Goal: Transaction & Acquisition: Purchase product/service

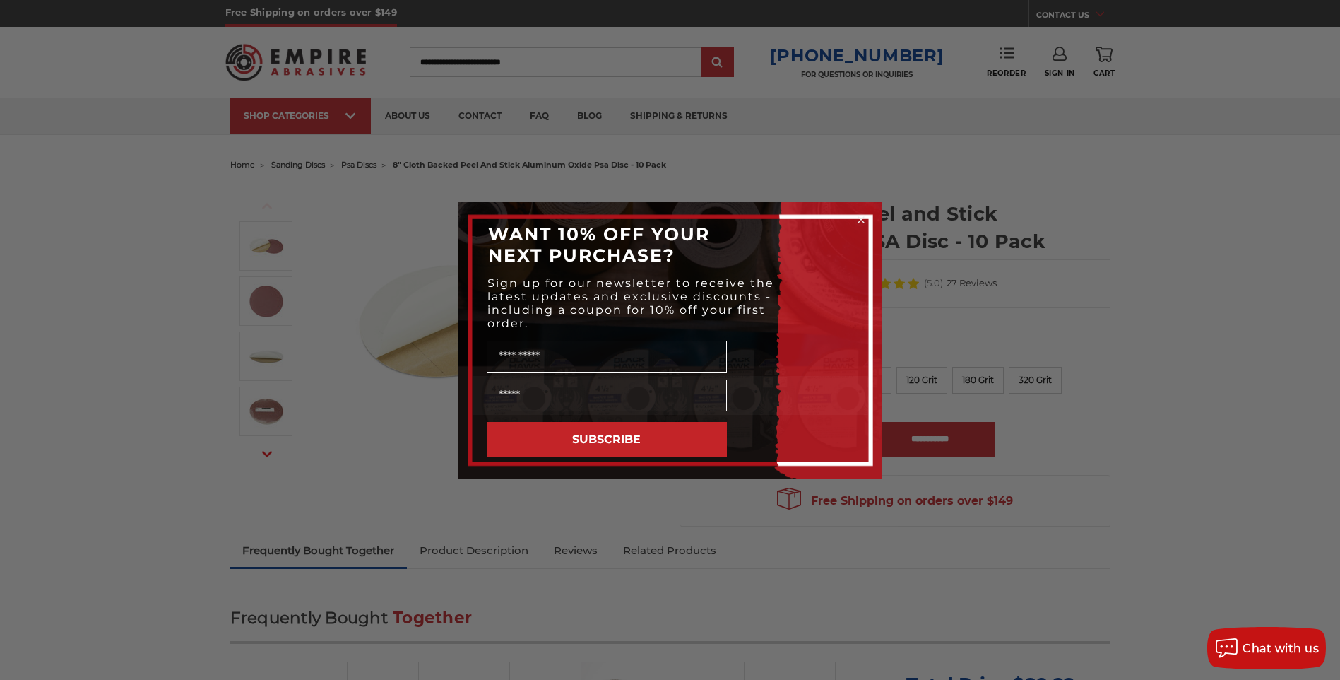
click at [861, 218] on icon "Close dialog" at bounding box center [862, 220] width 6 height 6
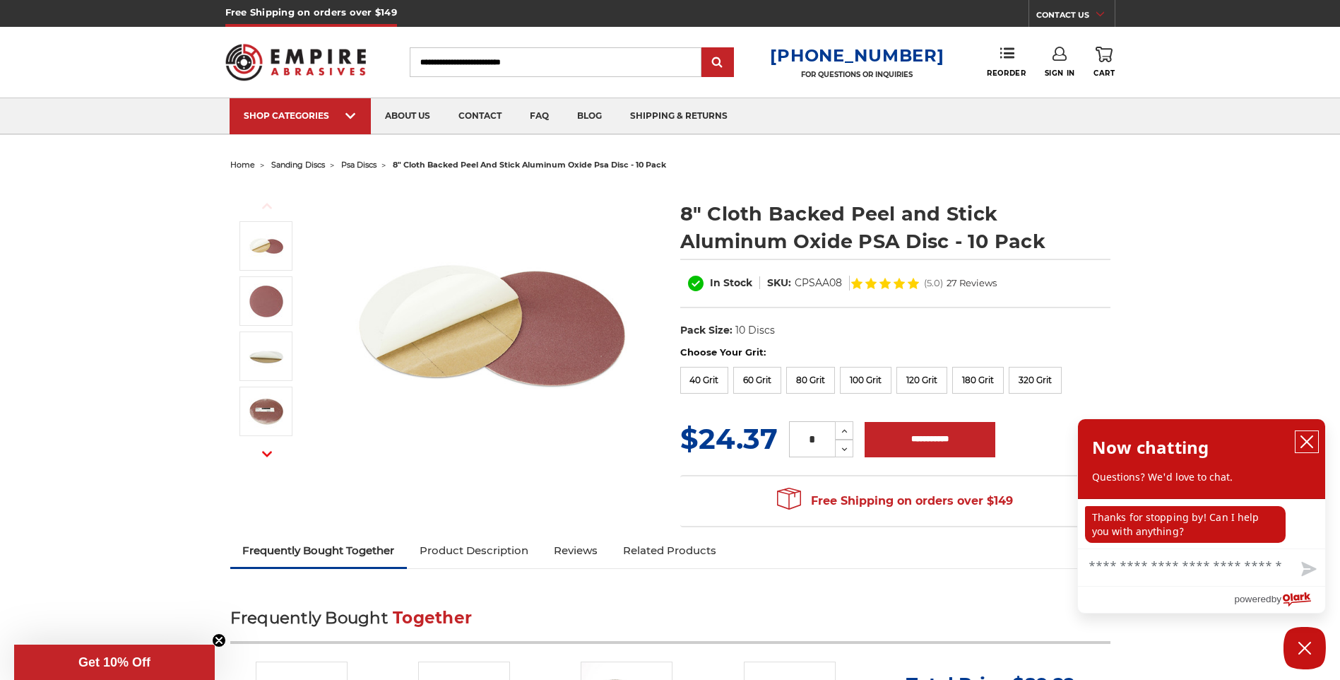
click at [1308, 437] on icon "close chatbox" at bounding box center [1307, 442] width 14 height 14
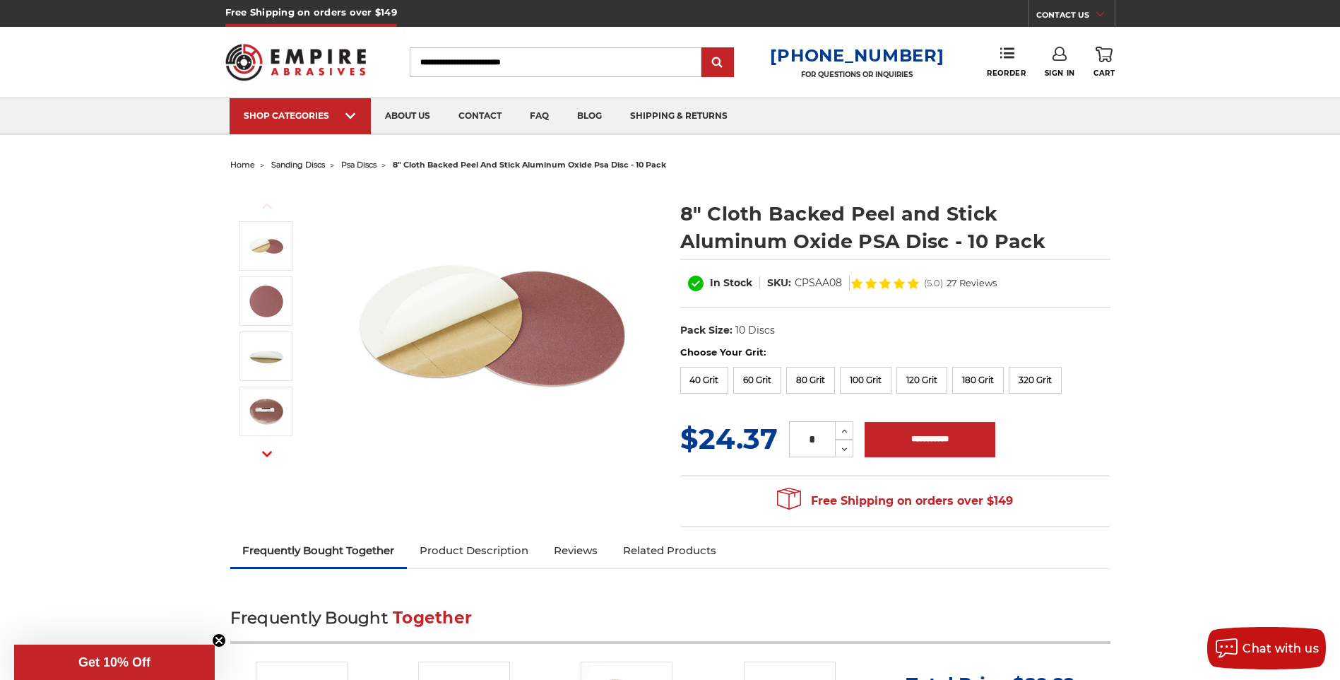
click at [530, 60] on input "Search" at bounding box center [556, 62] width 292 height 30
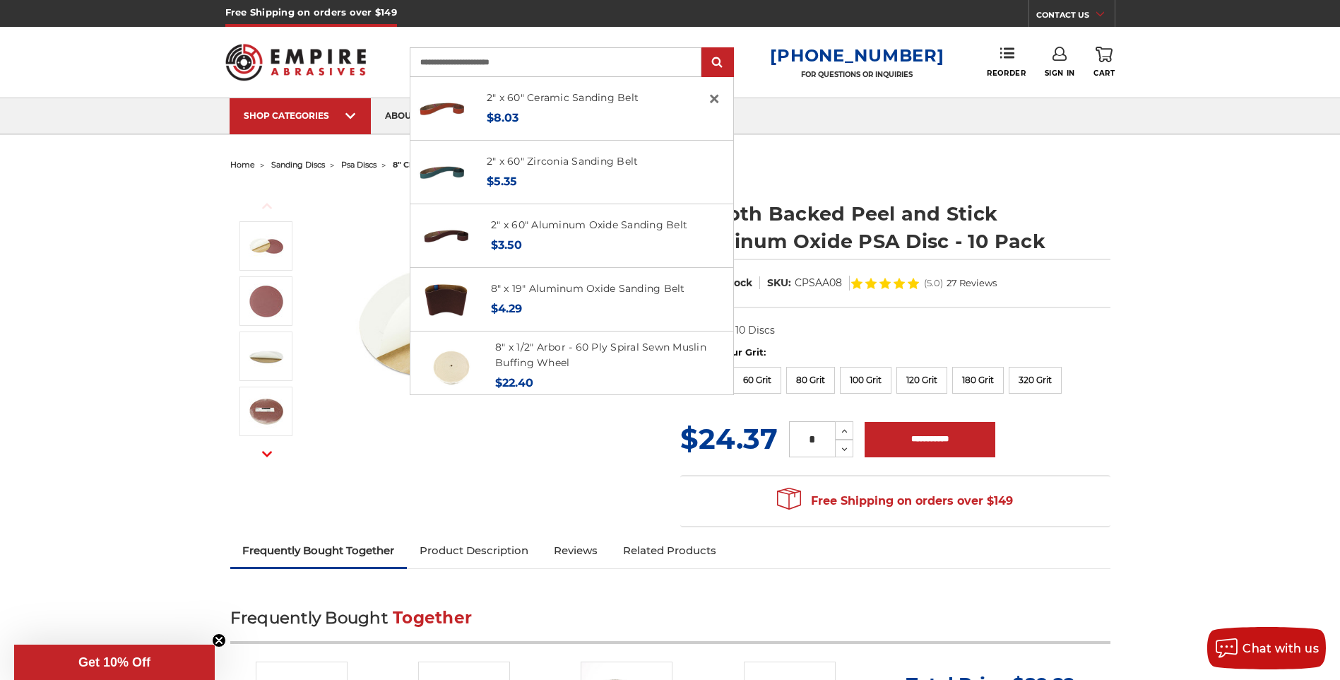
type input "**********"
click at [704, 49] on input "submit" at bounding box center [718, 63] width 28 height 28
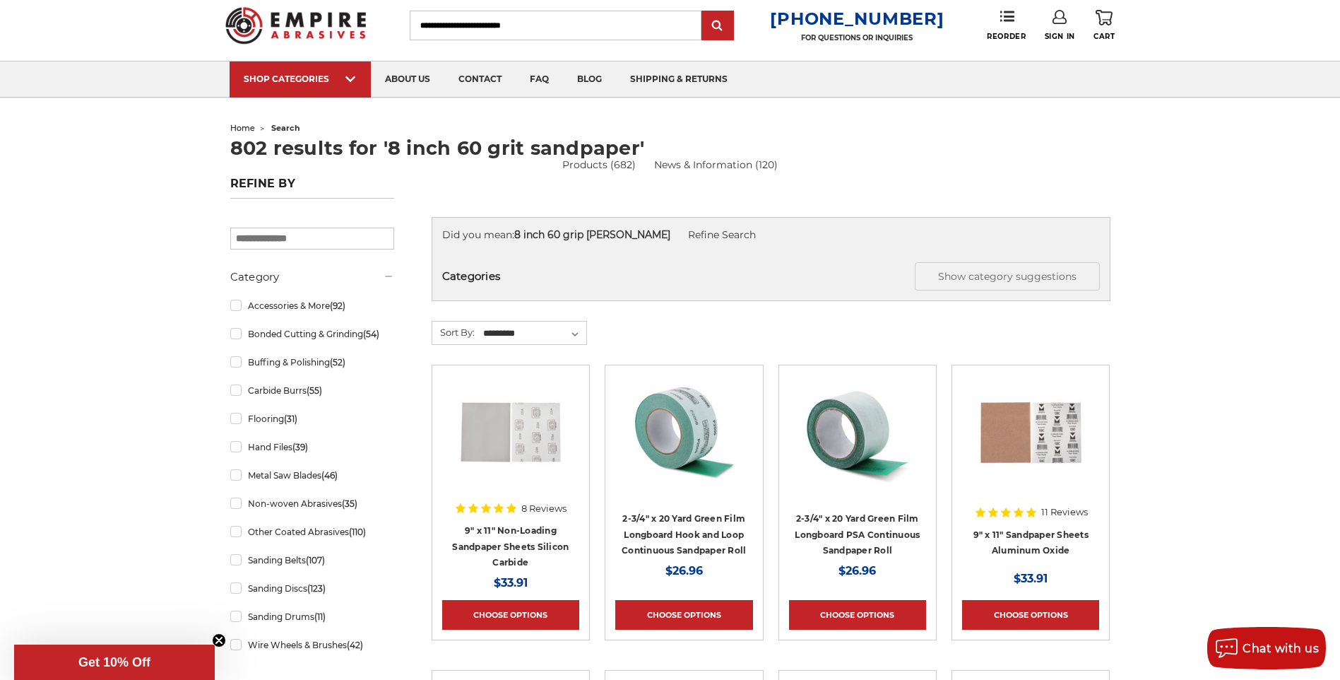
scroll to position [71, 0]
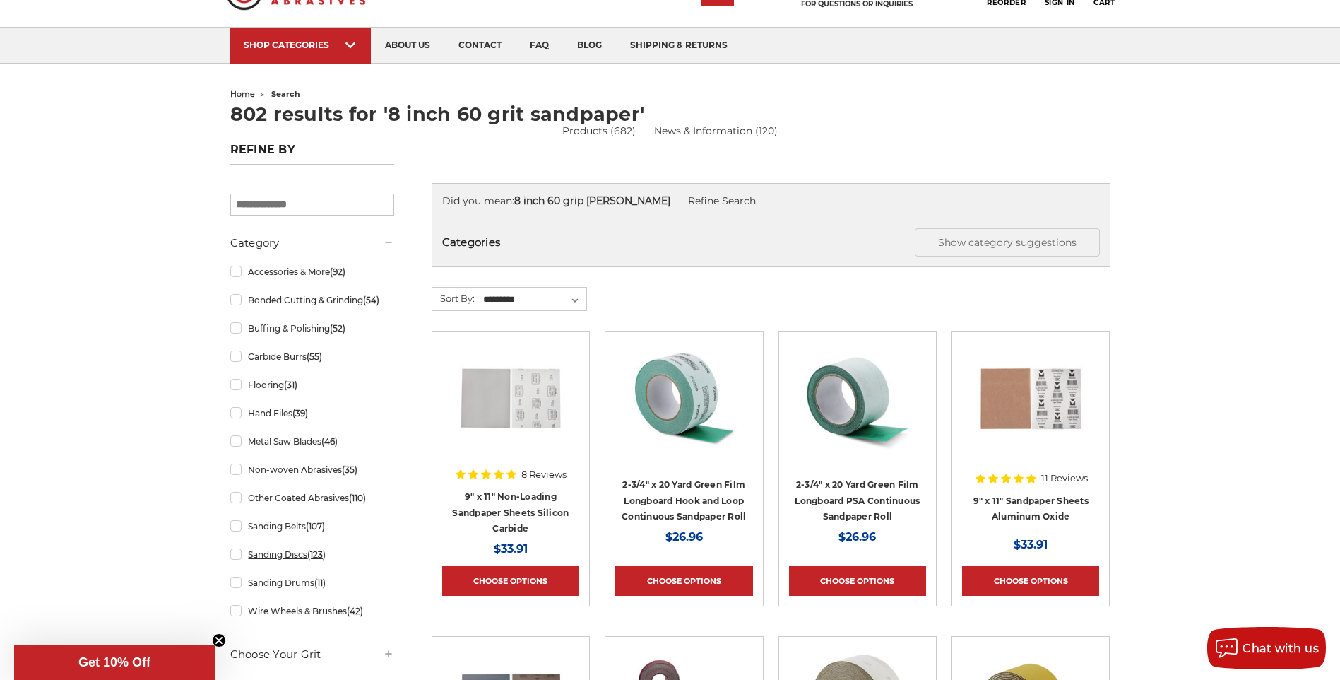
click at [237, 558] on link "Sanding Discs (123)" at bounding box center [312, 554] width 164 height 25
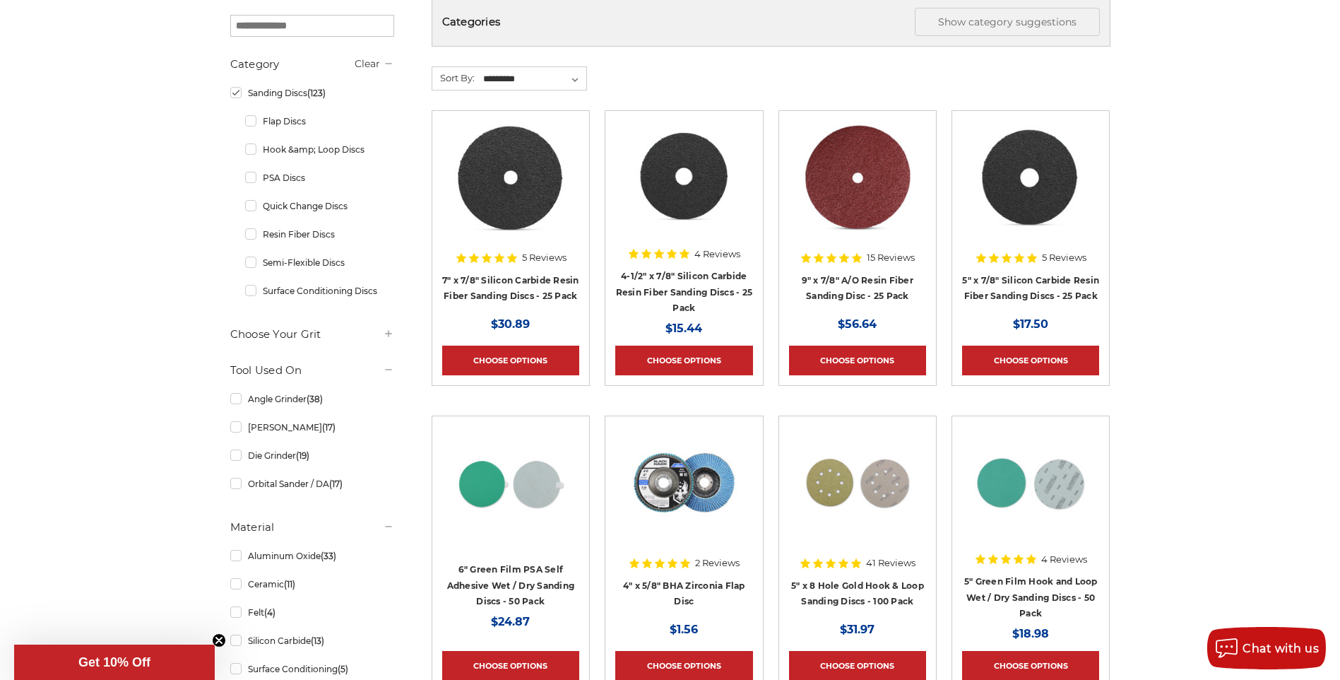
scroll to position [283, 0]
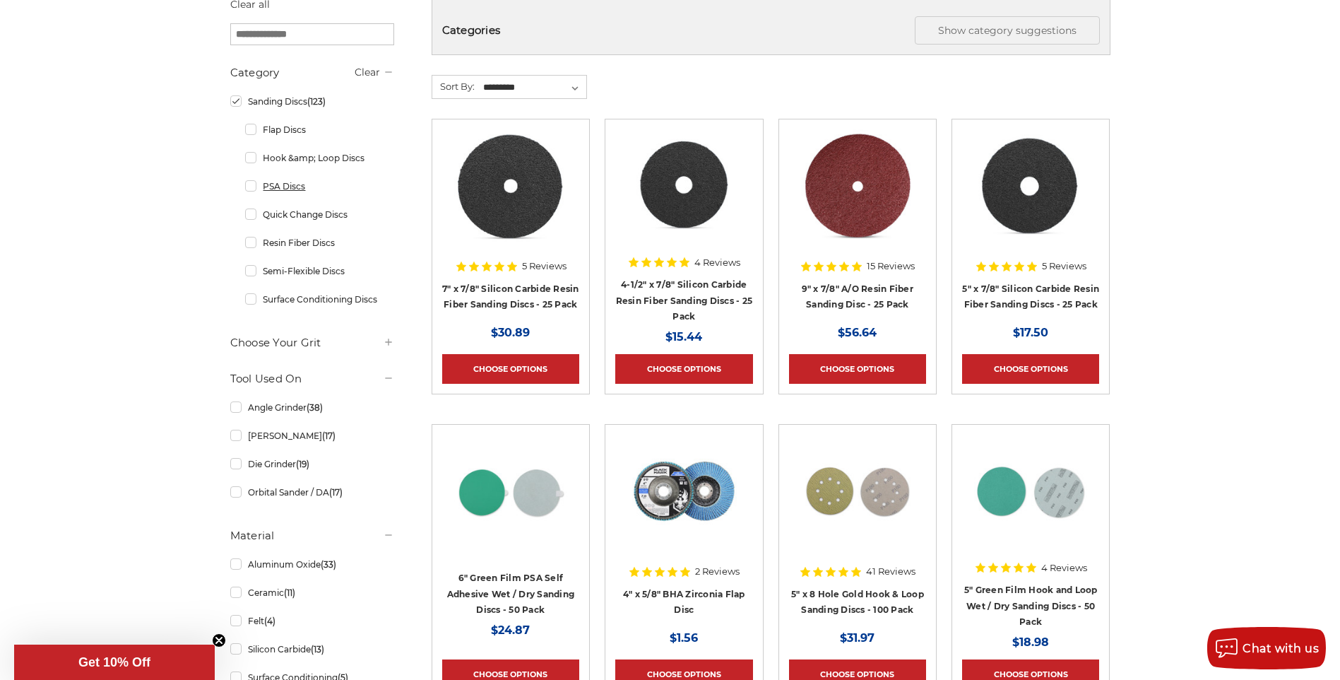
click at [249, 191] on link "PSA Discs" at bounding box center [319, 186] width 149 height 25
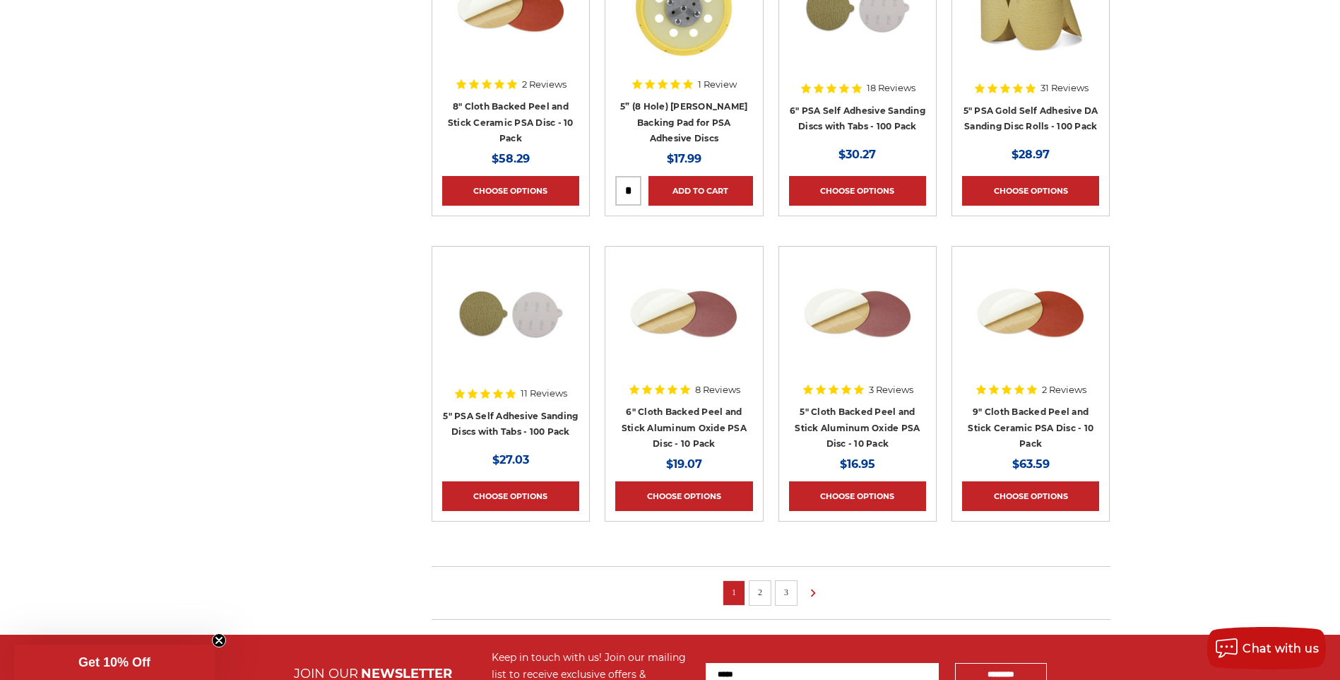
scroll to position [1037, 0]
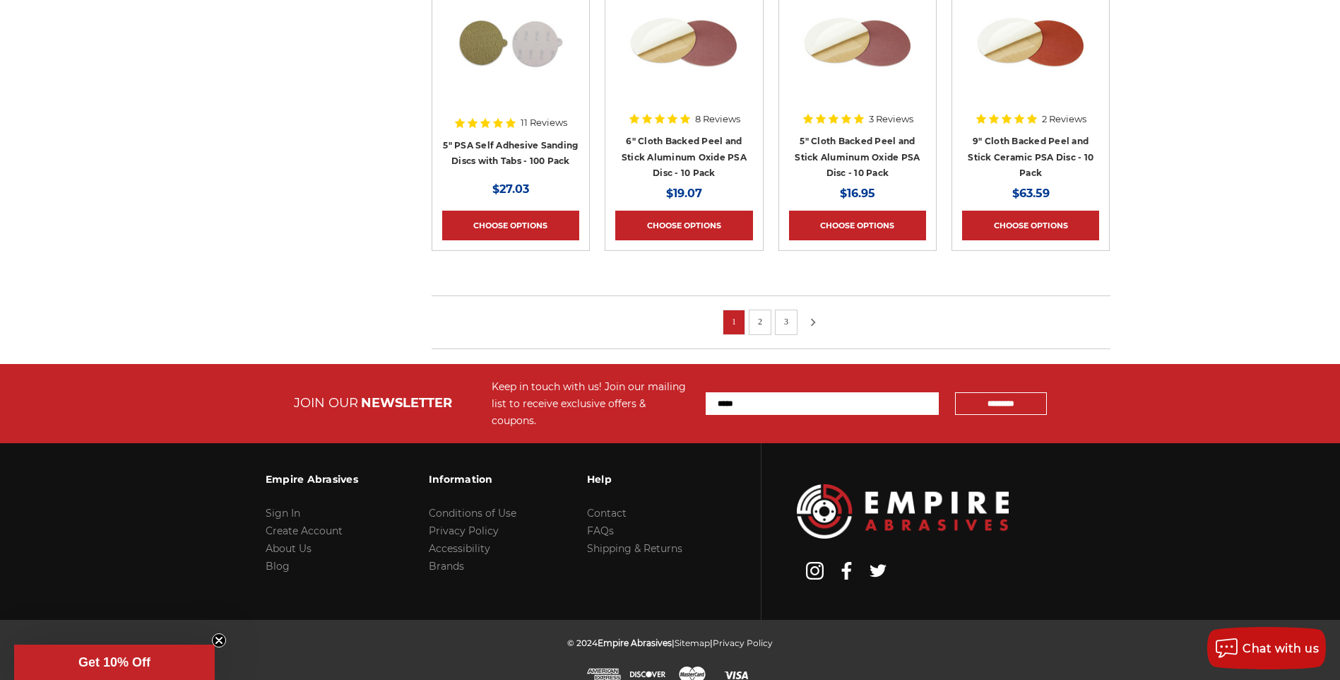
click at [814, 324] on icon at bounding box center [813, 322] width 17 height 16
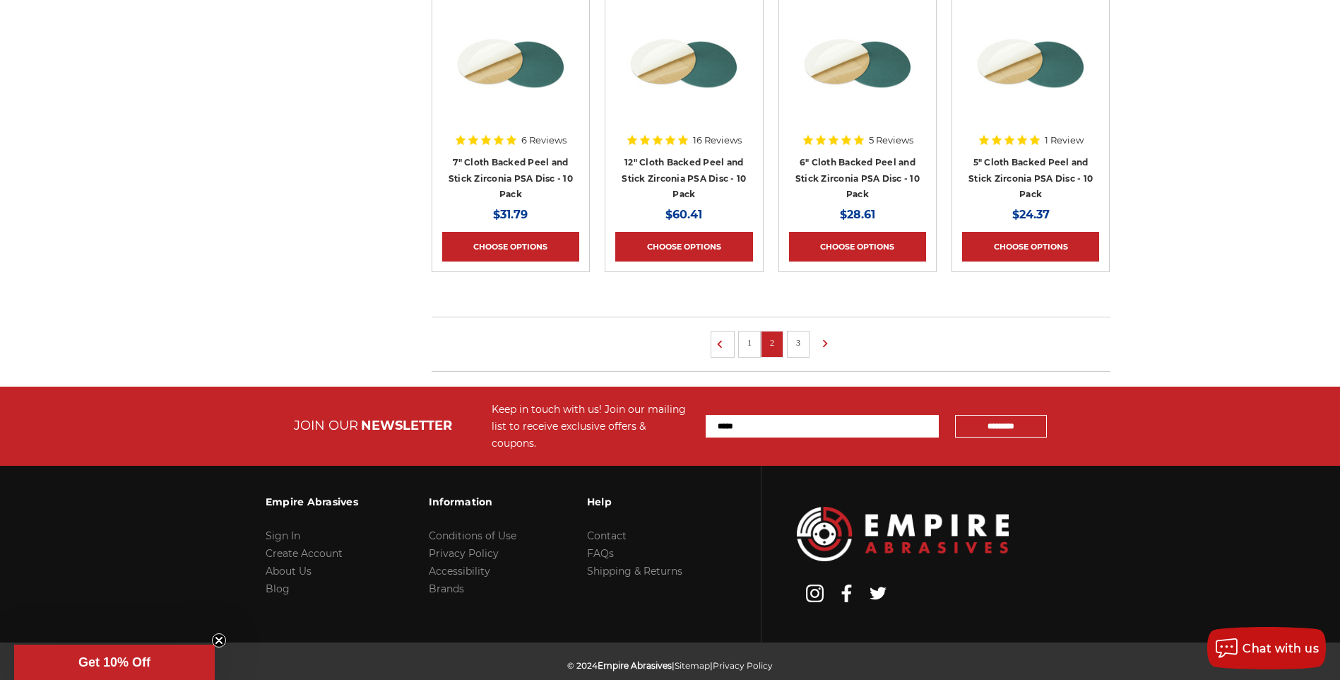
scroll to position [1038, 0]
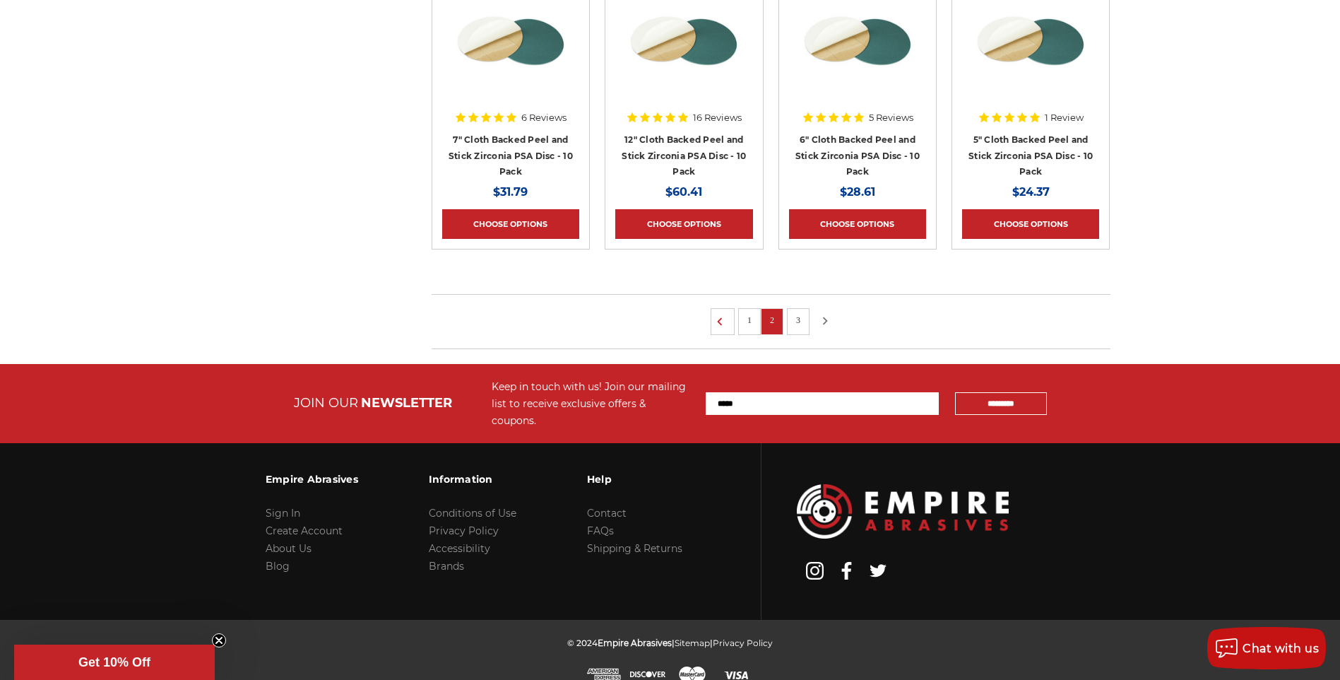
click at [825, 318] on icon at bounding box center [825, 321] width 17 height 16
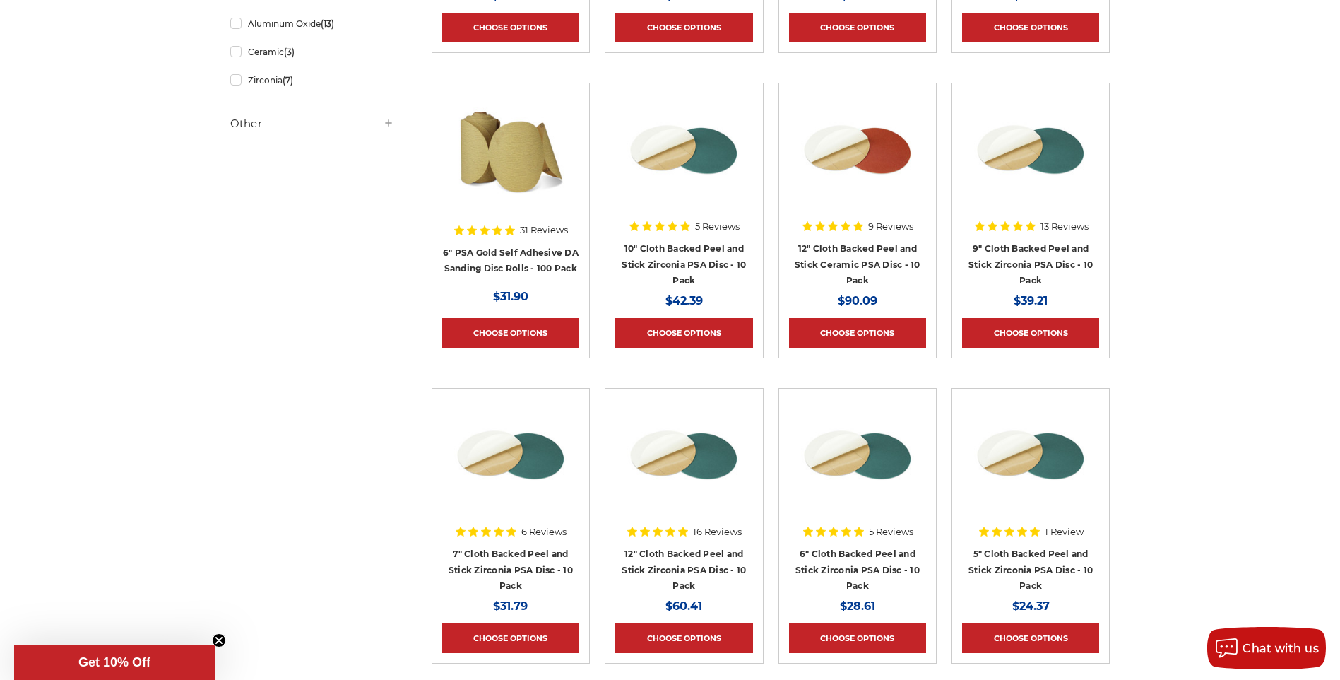
scroll to position [707, 0]
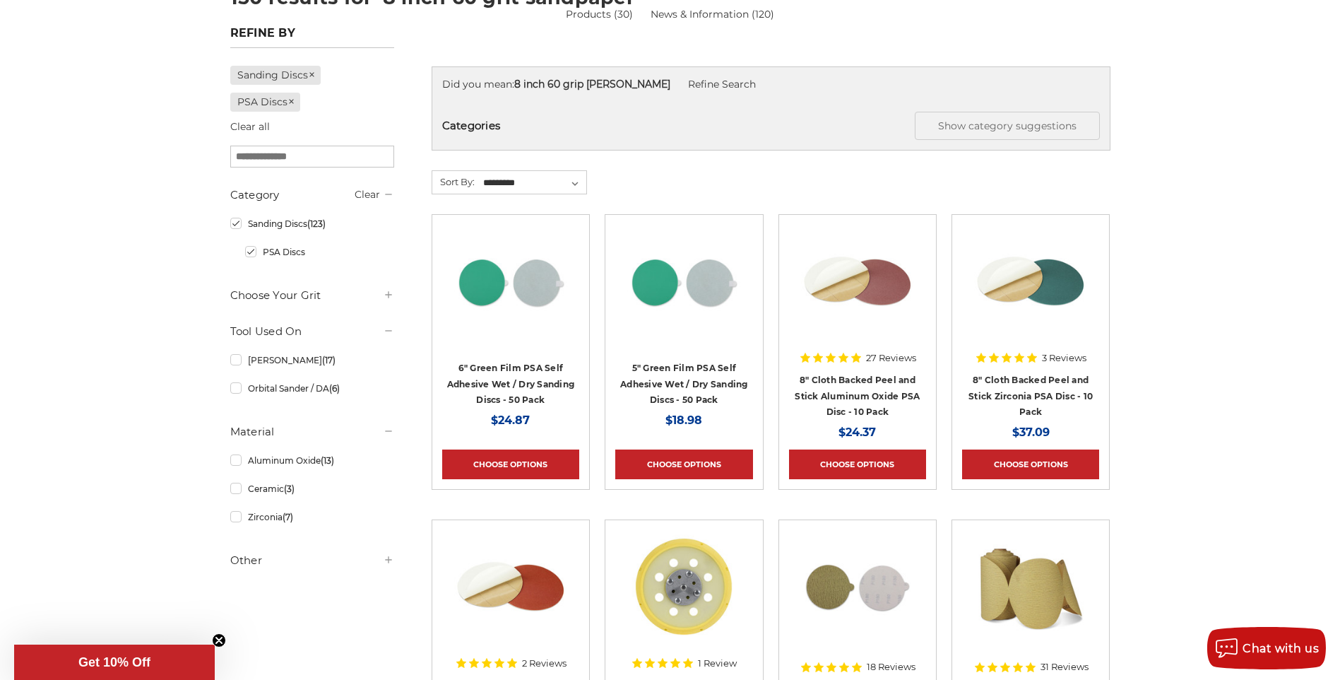
scroll to position [212, 0]
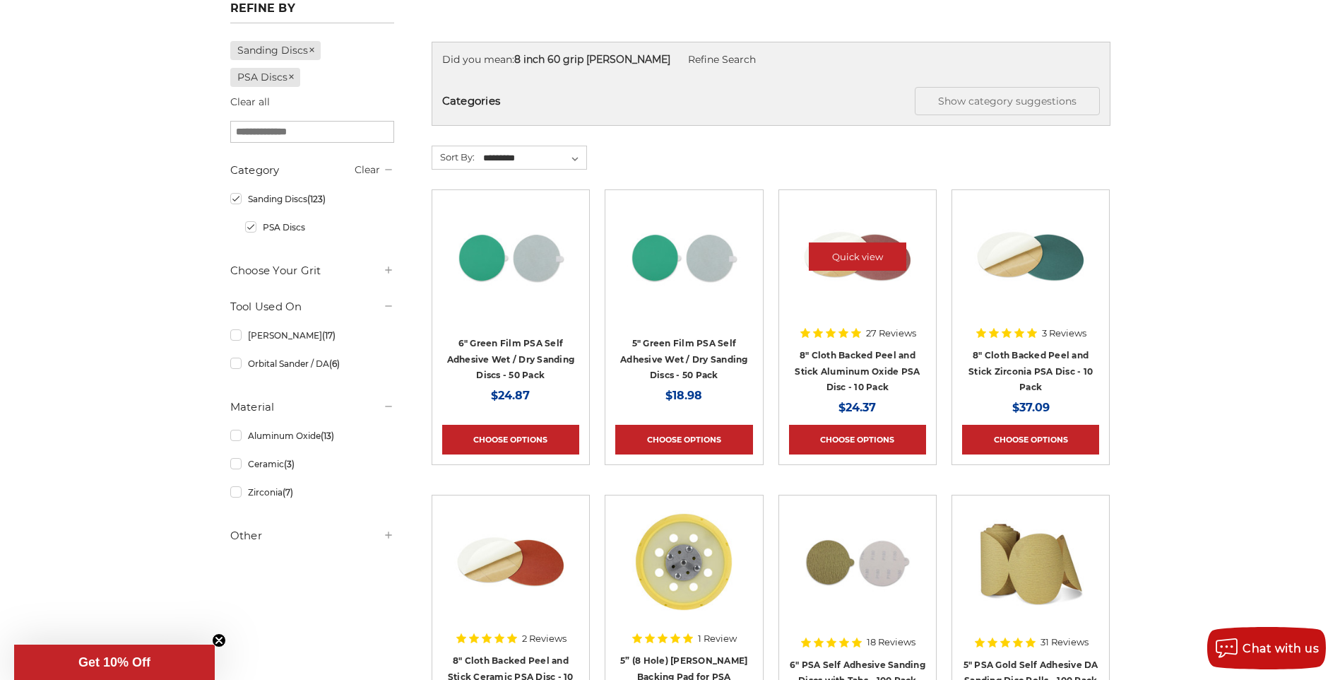
click at [872, 333] on div at bounding box center [857, 268] width 137 height 137
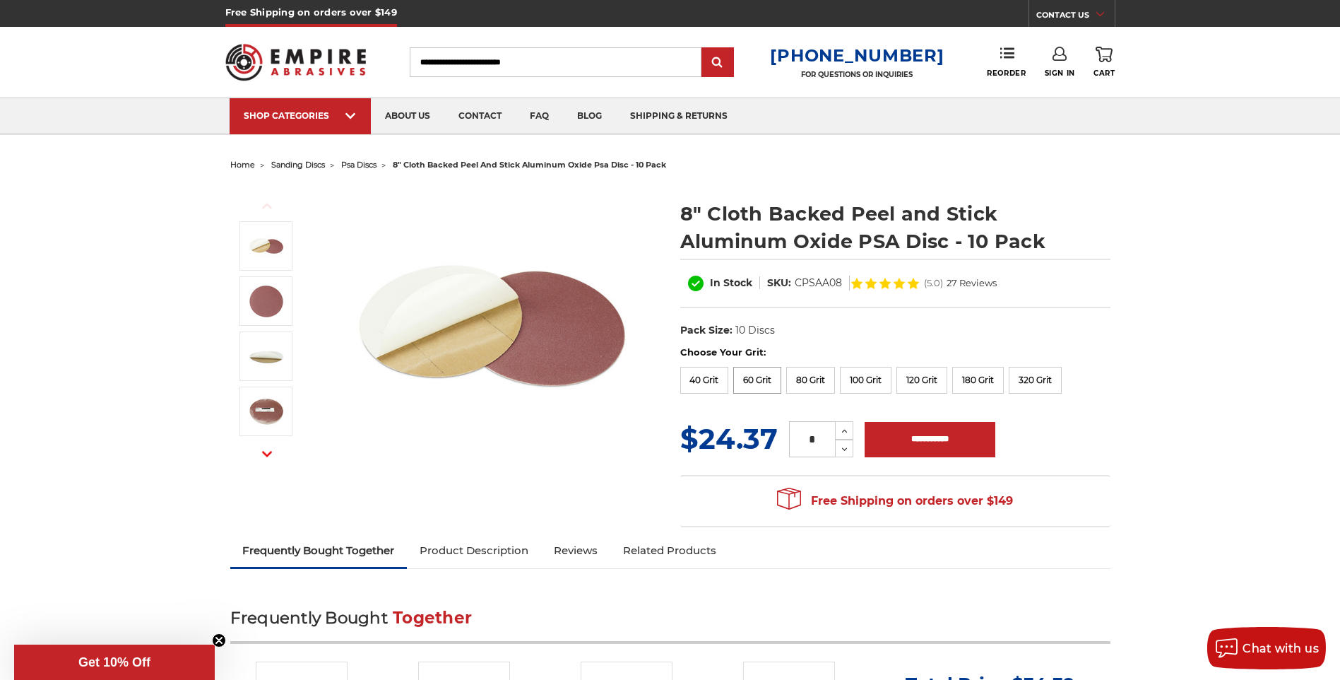
drag, startPoint x: 751, startPoint y: 378, endPoint x: 770, endPoint y: 379, distance: 19.1
click at [751, 378] on label "60 Grit" at bounding box center [757, 380] width 48 height 27
